Goal: Information Seeking & Learning: Learn about a topic

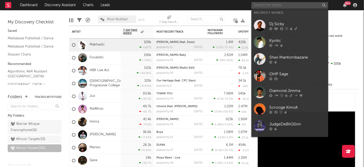
click at [261, 5] on input "text" at bounding box center [290, 5] width 77 height 6
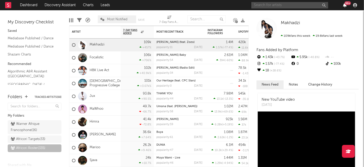
click at [345, 6] on icon "button" at bounding box center [345, 5] width 4 height 4
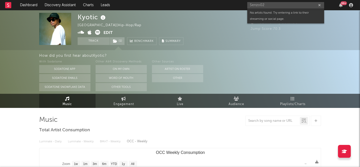
select select "1w"
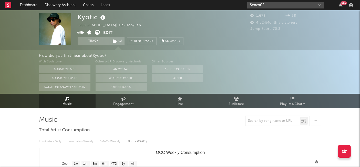
drag, startPoint x: 267, startPoint y: 4, endPoint x: 244, endPoint y: 4, distance: 23.3
click at [244, 4] on nav "Dashboard Discovery Assistant Charts Leads Senzo02 99 +" at bounding box center [180, 5] width 360 height 10
click at [263, 6] on input "text" at bounding box center [285, 5] width 77 height 6
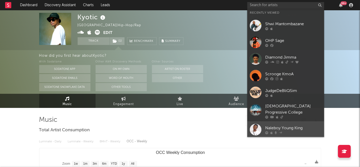
click at [271, 128] on div "Naleboy Young King" at bounding box center [293, 128] width 56 height 6
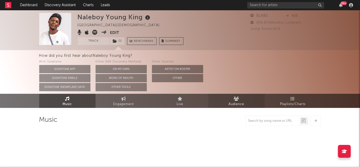
select select "6m"
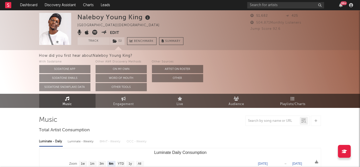
click at [19, 77] on div "How did you first hear about Naleboy [PERSON_NAME] [PERSON_NAME] ? With Sodaton…" at bounding box center [180, 72] width 360 height 44
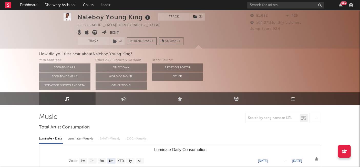
scroll to position [3, 0]
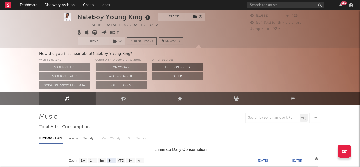
click at [163, 66] on button "Artist on Roster" at bounding box center [177, 67] width 51 height 8
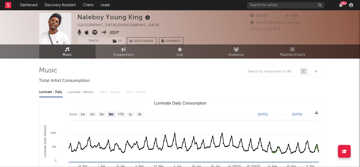
scroll to position [0, 0]
